Goal: Communication & Community: Answer question/provide support

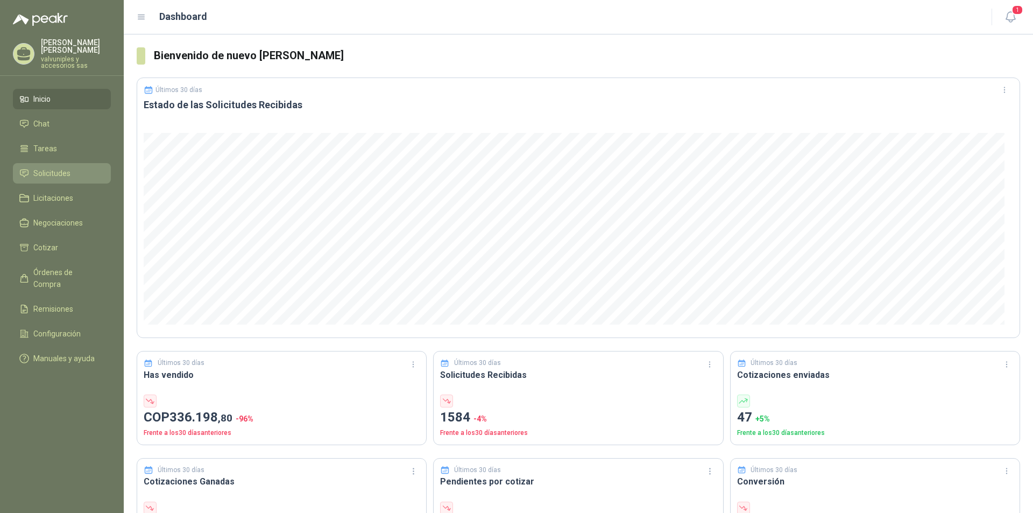
click at [43, 167] on span "Solicitudes" at bounding box center [51, 173] width 37 height 12
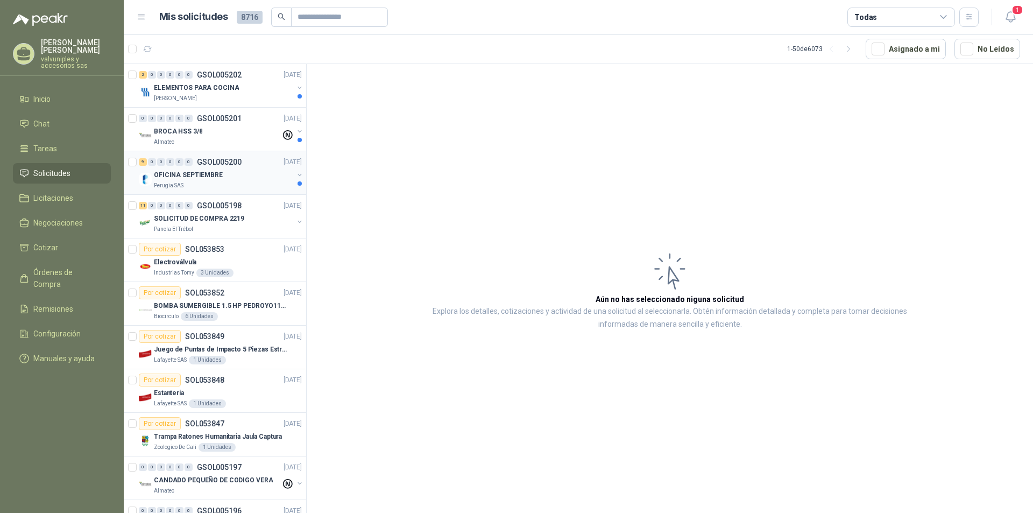
click at [180, 176] on p "OFICINA SEPTIEMBRE" at bounding box center [188, 175] width 69 height 10
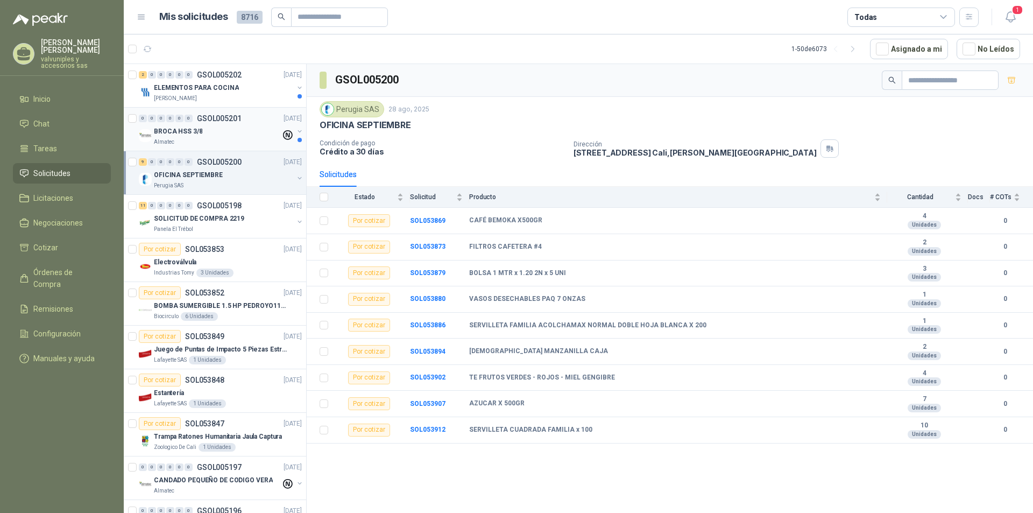
click at [174, 130] on p "BROCA HSS 3/8" at bounding box center [178, 131] width 48 height 10
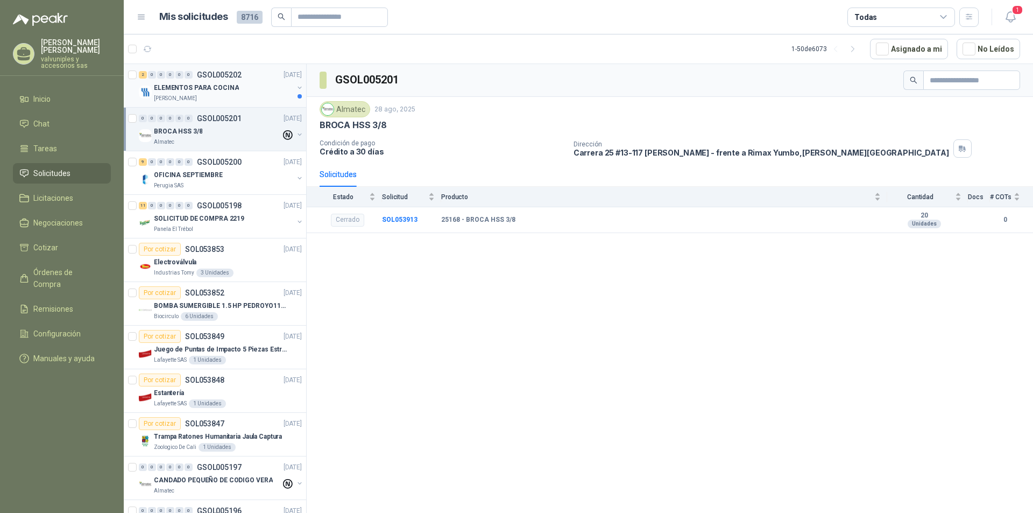
click at [167, 87] on p "ELEMENTOS PARA COCINA" at bounding box center [196, 88] width 85 height 10
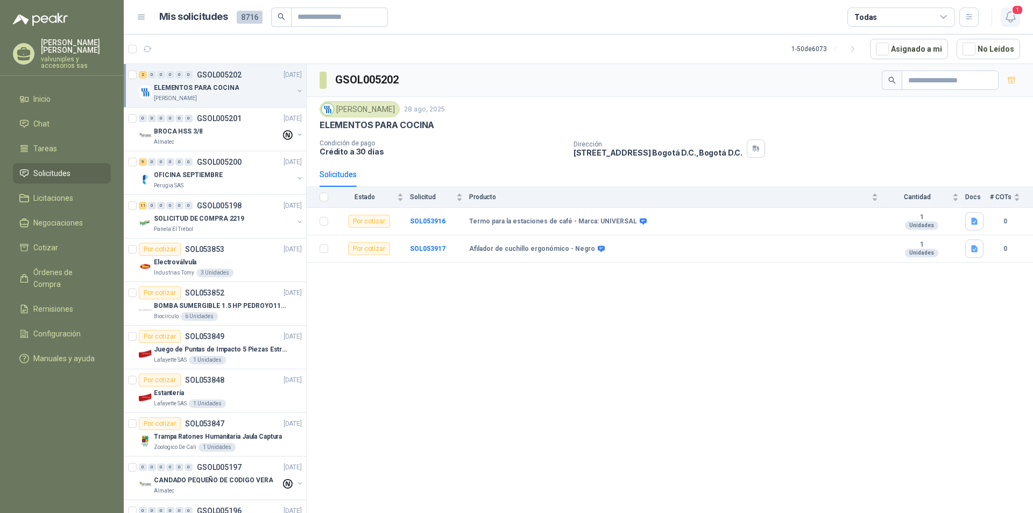
click at [1015, 18] on icon "button" at bounding box center [1010, 16] width 13 height 13
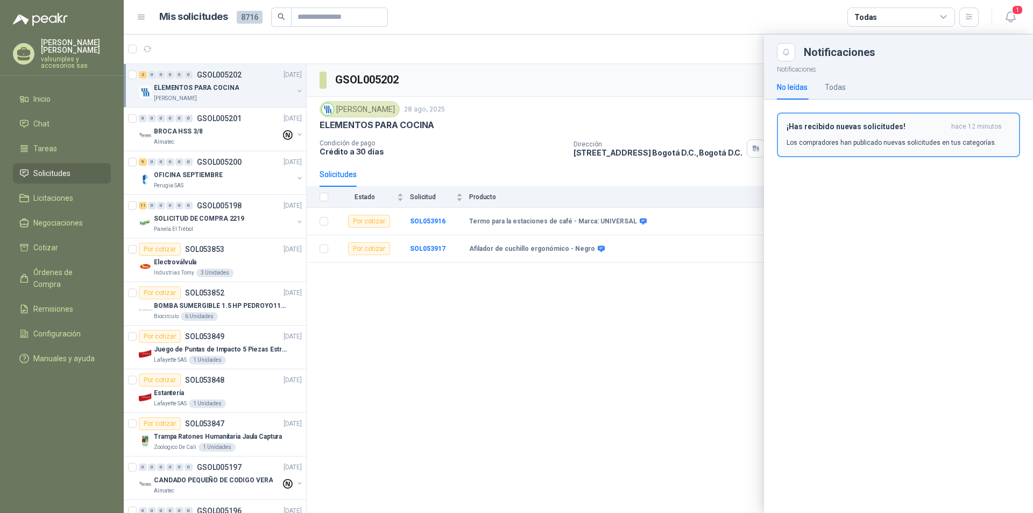
click at [817, 127] on h3 "¡Has recibido nuevas solicitudes!" at bounding box center [867, 126] width 160 height 9
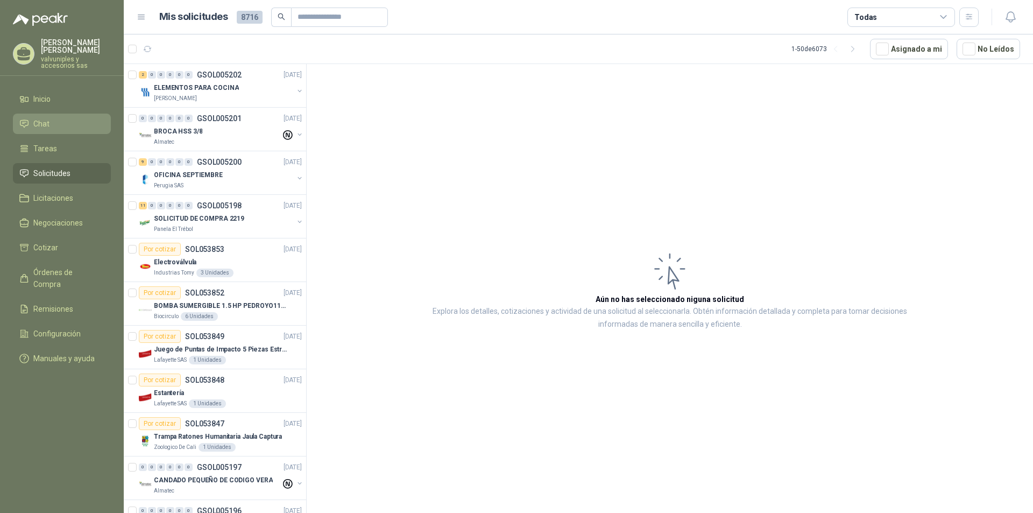
click at [31, 118] on li "Chat" at bounding box center [61, 124] width 85 height 12
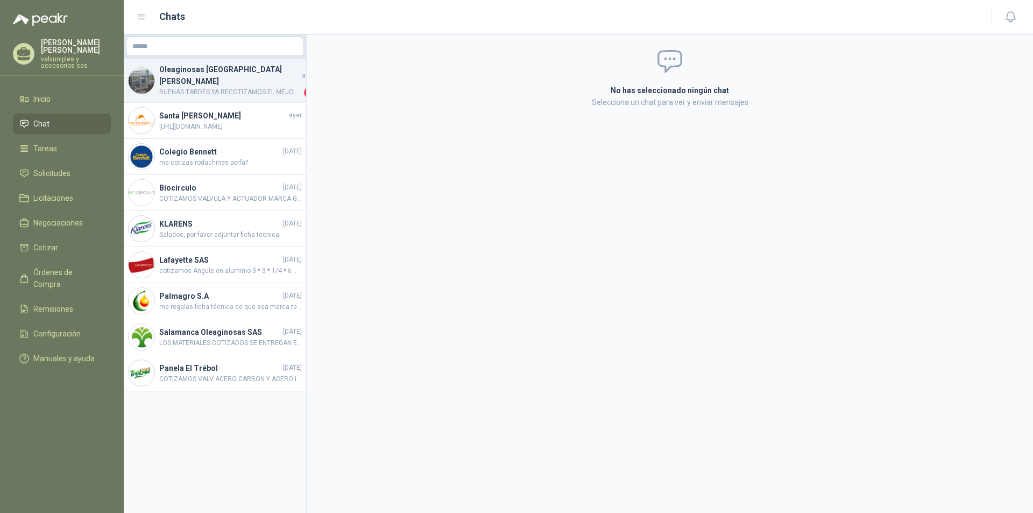
click at [221, 76] on h4 "Oleaginosas [GEOGRAPHIC_DATA][PERSON_NAME]" at bounding box center [229, 76] width 140 height 24
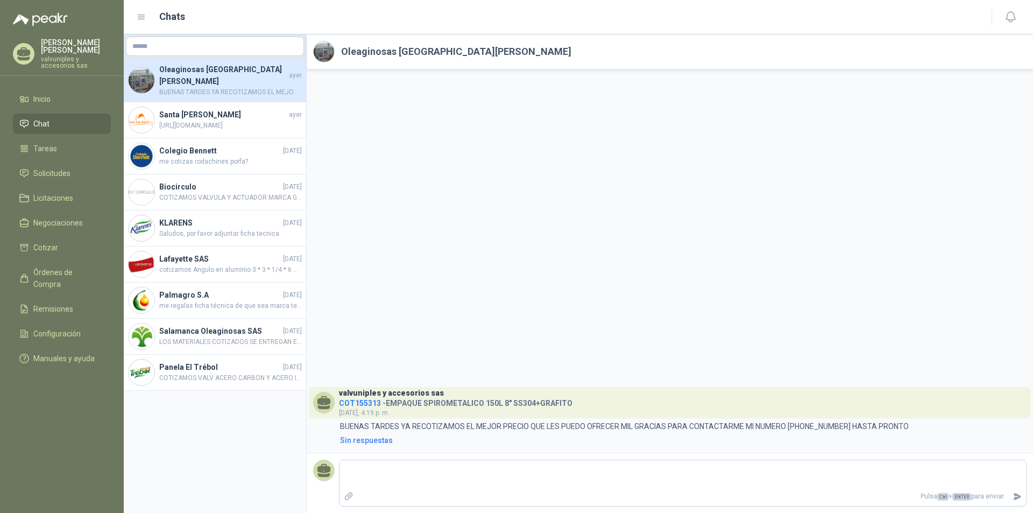
click at [206, 87] on span "BUENAS TARDES YA RECOTIZAMOS EL MEJOR PRECIO QUE LES PUEDO OFRECER MIL GRACIAS …" at bounding box center [230, 92] width 143 height 10
click at [60, 167] on span "Solicitudes" at bounding box center [51, 173] width 37 height 12
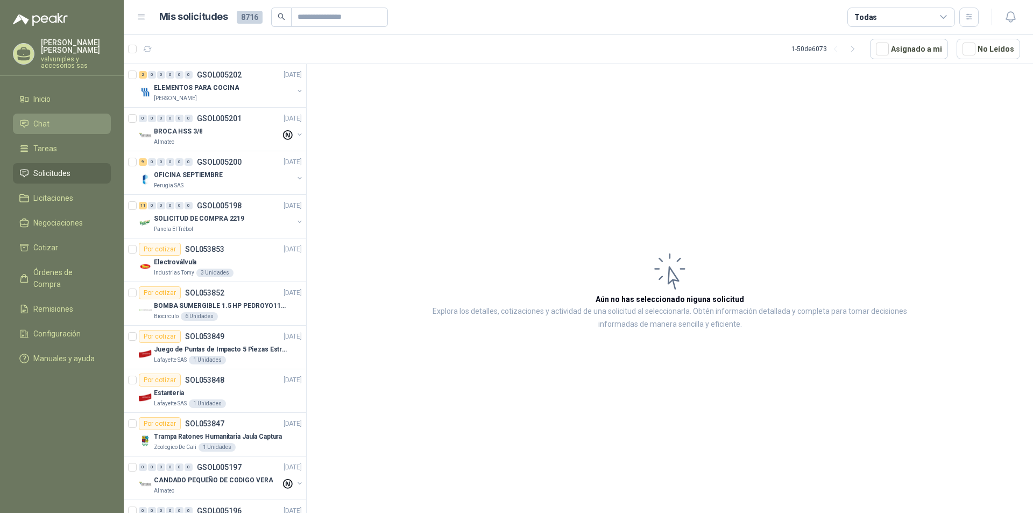
click at [51, 120] on li "Chat" at bounding box center [61, 124] width 85 height 12
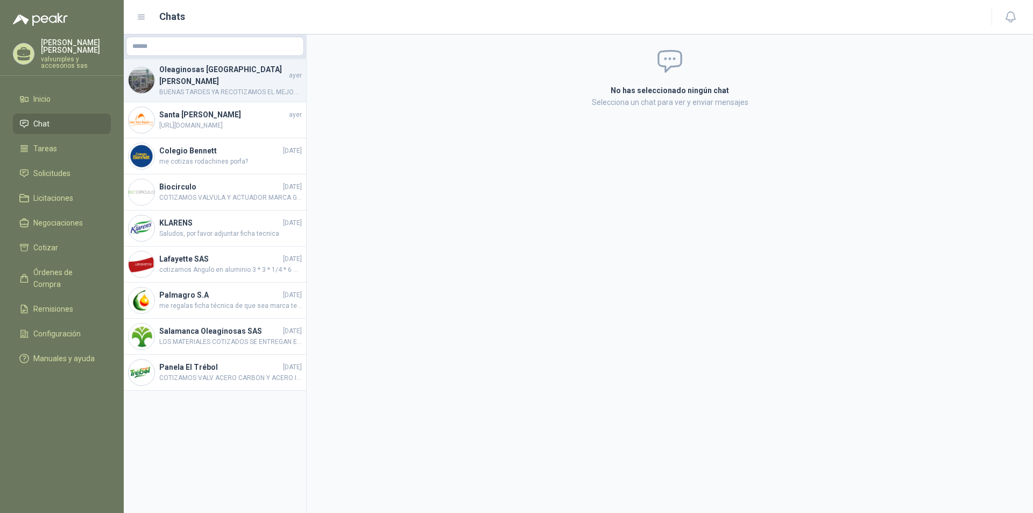
click at [206, 67] on h4 "Oleaginosas [GEOGRAPHIC_DATA][PERSON_NAME]" at bounding box center [223, 76] width 128 height 24
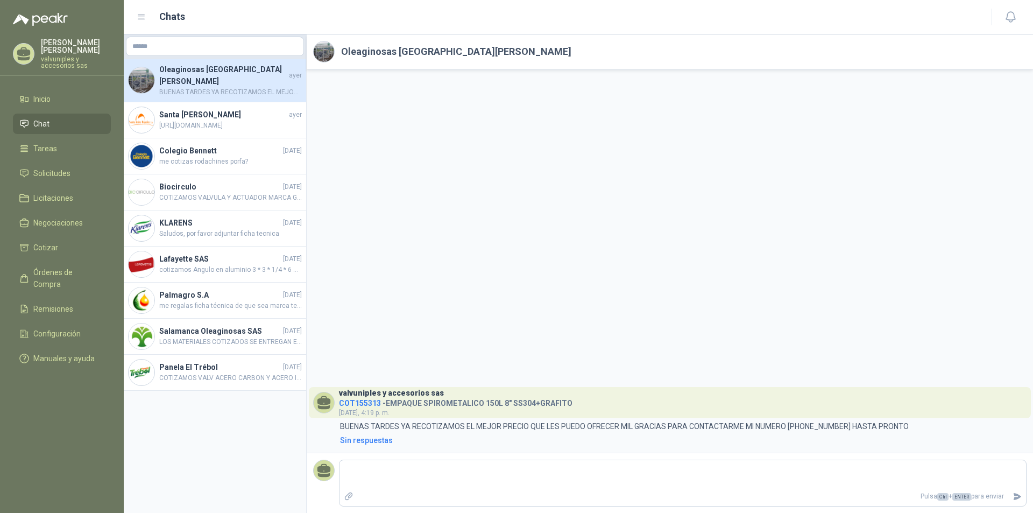
click at [319, 406] on icon at bounding box center [324, 407] width 12 height 4
click at [350, 404] on span "COT155313" at bounding box center [360, 403] width 42 height 9
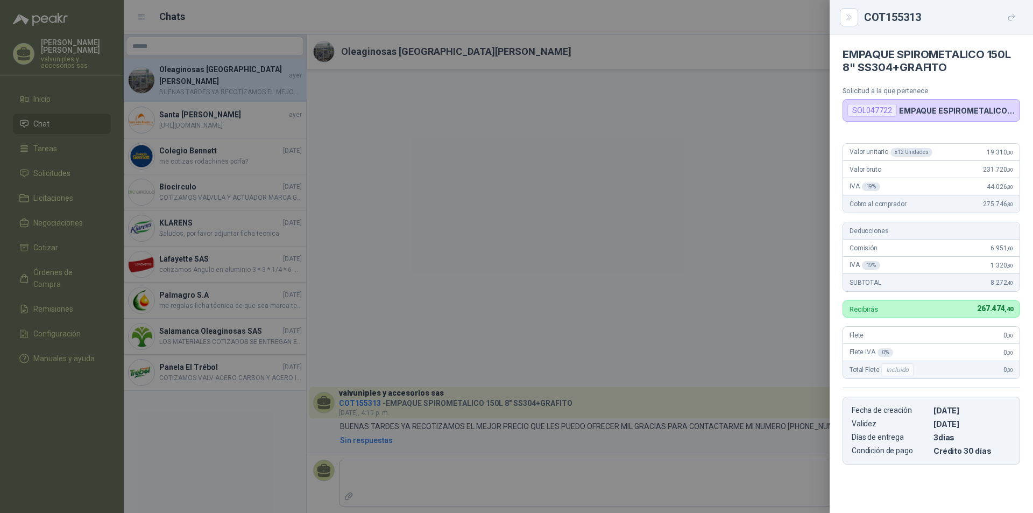
drag, startPoint x: 710, startPoint y: 238, endPoint x: 692, endPoint y: 237, distance: 17.8
click at [695, 237] on div at bounding box center [516, 256] width 1033 height 513
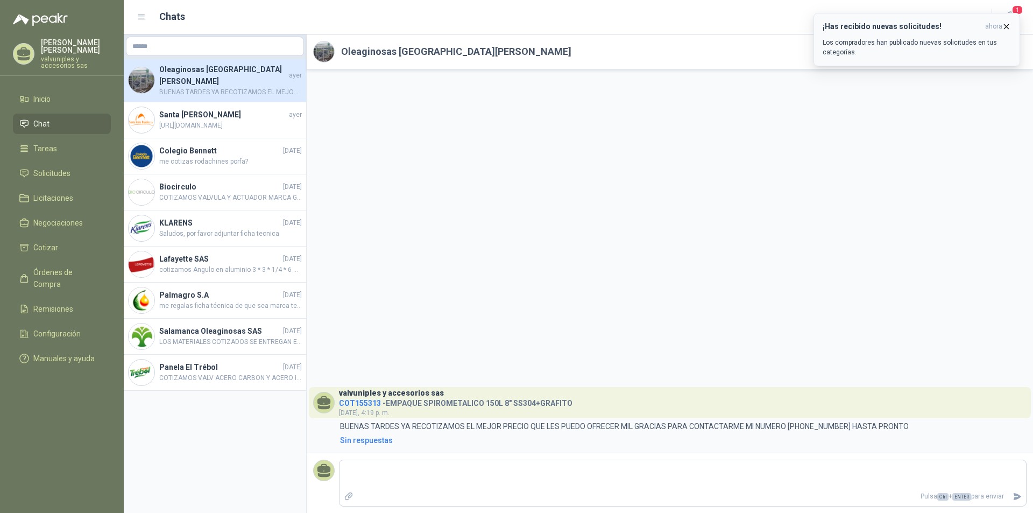
click at [881, 27] on h3 "¡Has recibido nuevas solicitudes!" at bounding box center [902, 26] width 158 height 9
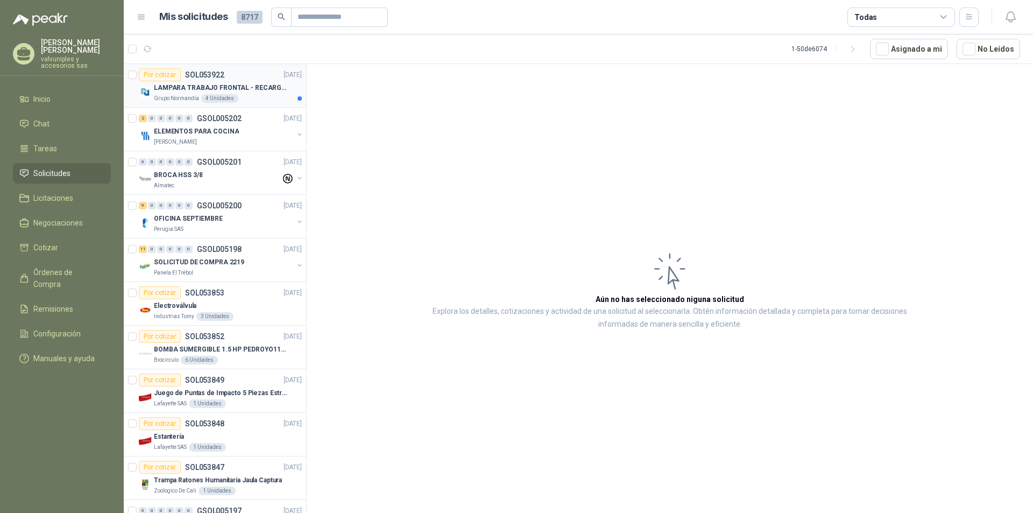
click at [184, 89] on p "LAMPARA TRABAJO FRONTAL - RECARGABLE" at bounding box center [221, 88] width 134 height 10
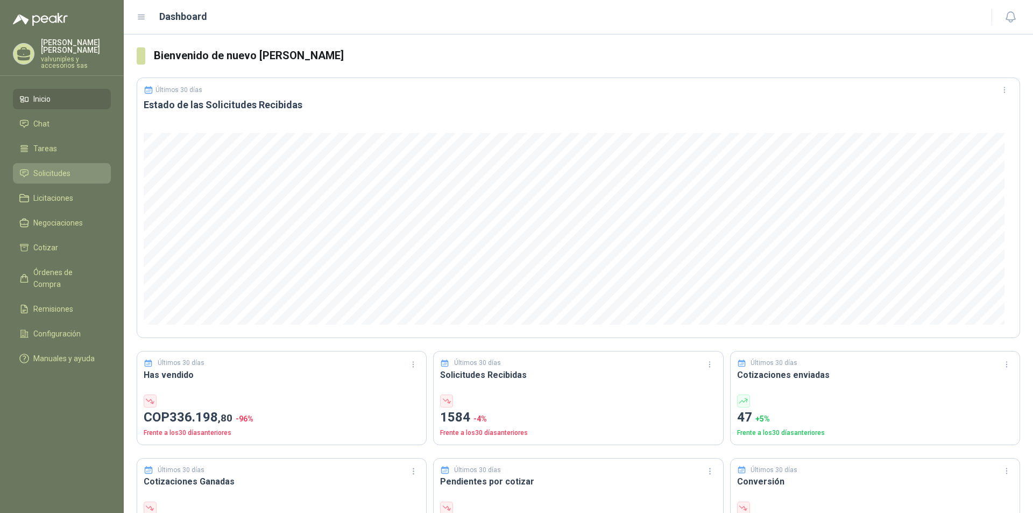
click at [53, 167] on span "Solicitudes" at bounding box center [51, 173] width 37 height 12
